Goal: Task Accomplishment & Management: Use online tool/utility

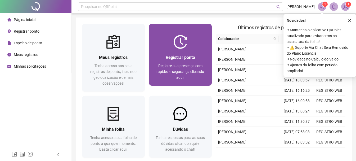
click at [189, 56] on span "Registrar ponto" at bounding box center [180, 57] width 29 height 5
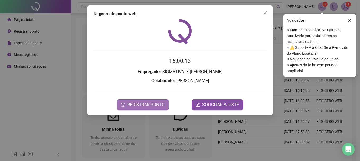
click at [151, 103] on span "REGISTRAR PONTO" at bounding box center [145, 104] width 37 height 6
click at [151, 104] on span "REGISTRAR PONTO" at bounding box center [145, 104] width 37 height 6
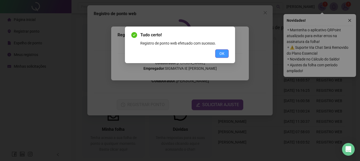
click at [227, 55] on button "OK" at bounding box center [222, 53] width 14 height 8
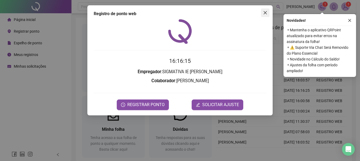
click at [264, 14] on icon "close" at bounding box center [265, 12] width 3 height 3
